Goal: Navigation & Orientation: Find specific page/section

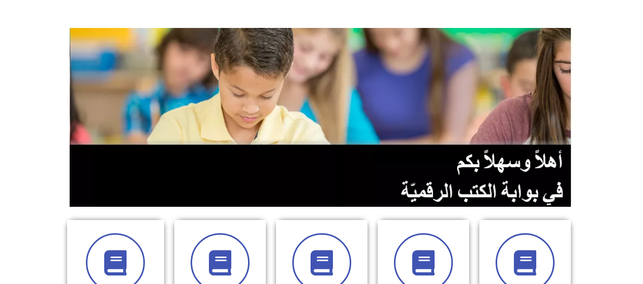
scroll to position [254, 0]
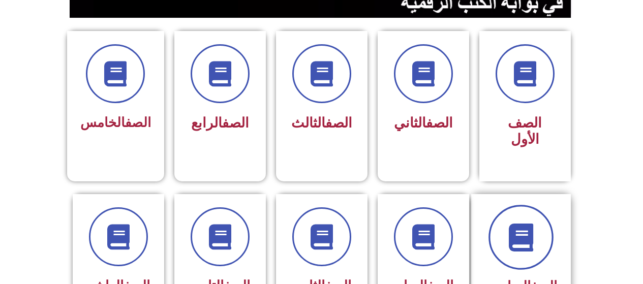
click at [513, 223] on icon at bounding box center [521, 237] width 28 height 28
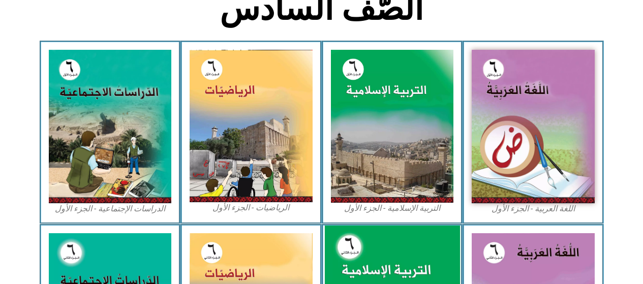
scroll to position [305, 0]
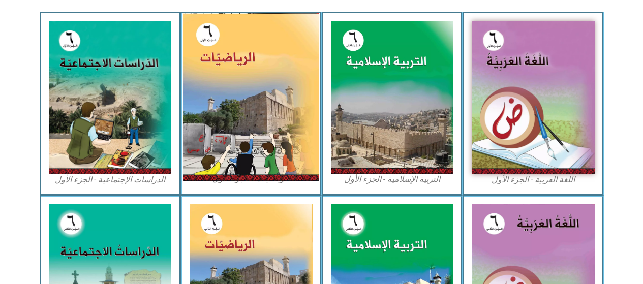
click at [282, 145] on img at bounding box center [251, 97] width 135 height 168
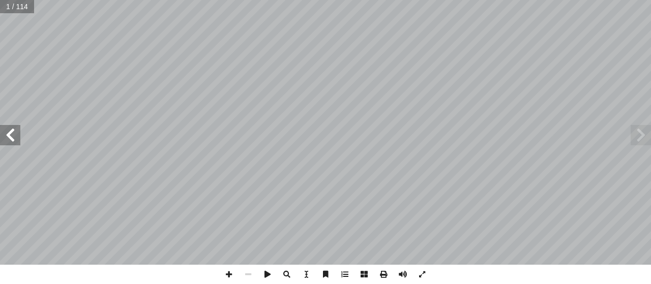
click at [642, 135] on span at bounding box center [641, 135] width 20 height 20
click at [14, 140] on span at bounding box center [10, 135] width 20 height 20
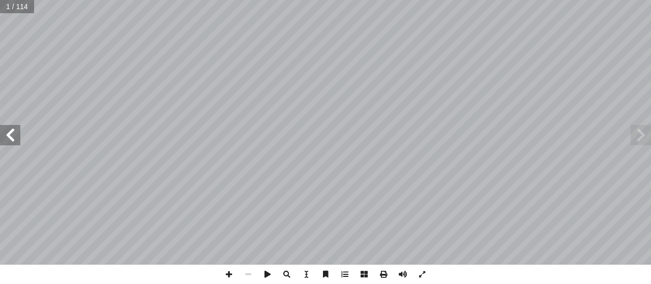
click at [14, 140] on span at bounding box center [10, 135] width 20 height 20
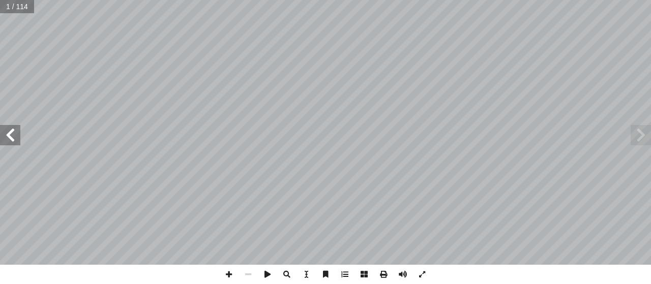
click at [14, 140] on span at bounding box center [10, 135] width 20 height 20
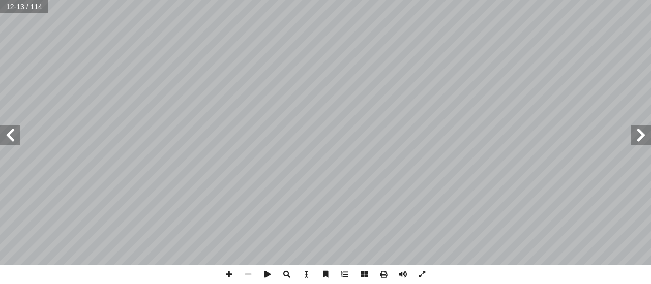
click at [14, 140] on span at bounding box center [10, 135] width 20 height 20
click at [5, 135] on span at bounding box center [10, 135] width 20 height 20
click at [637, 131] on span at bounding box center [641, 135] width 20 height 20
click at [230, 277] on span at bounding box center [228, 274] width 19 height 19
